Goal: Complete application form

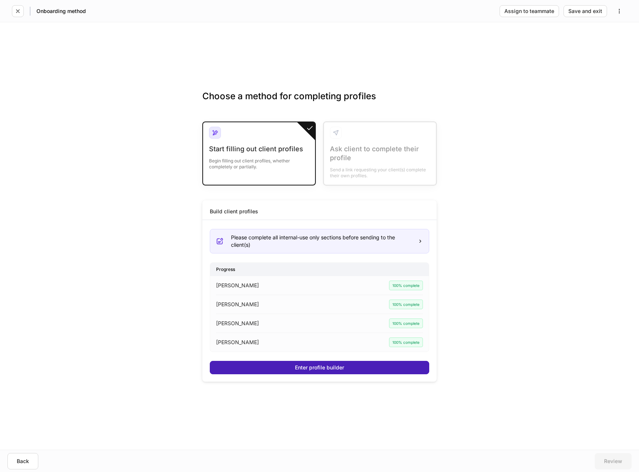
click at [265, 370] on button "Enter profile builder" at bounding box center [319, 367] width 219 height 13
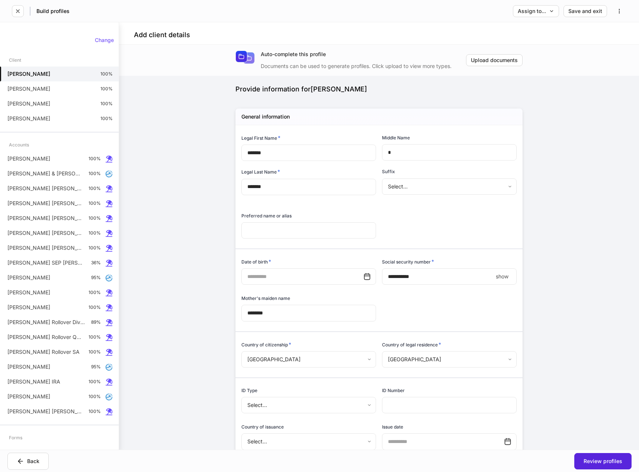
type input "**********"
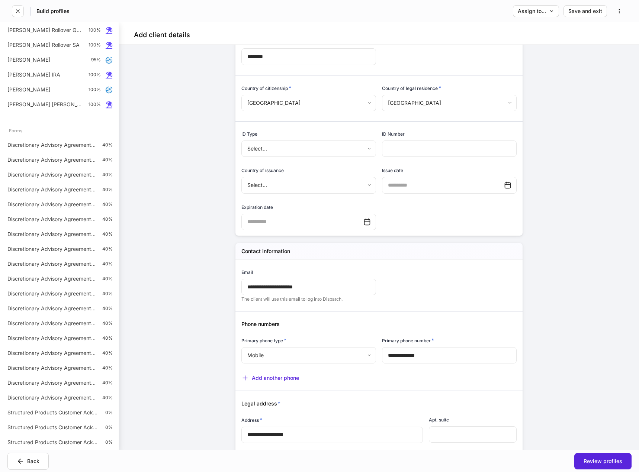
scroll to position [260, 0]
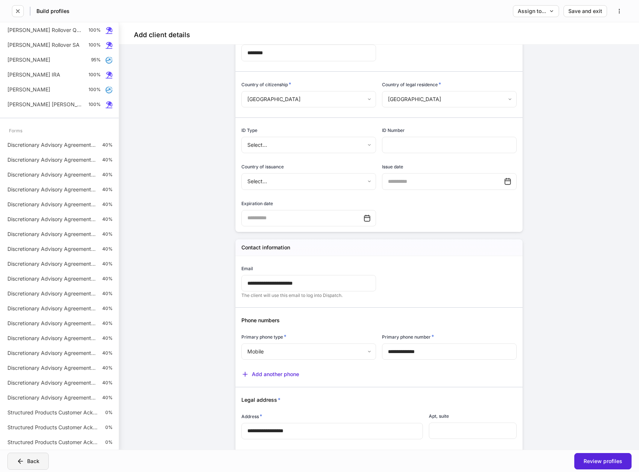
click at [36, 464] on div "Back" at bounding box center [28, 461] width 23 height 7
